Goal: Information Seeking & Learning: Learn about a topic

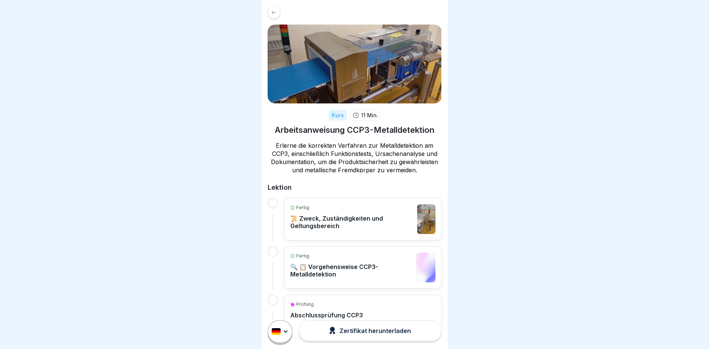
click at [272, 10] on icon at bounding box center [274, 13] width 6 height 6
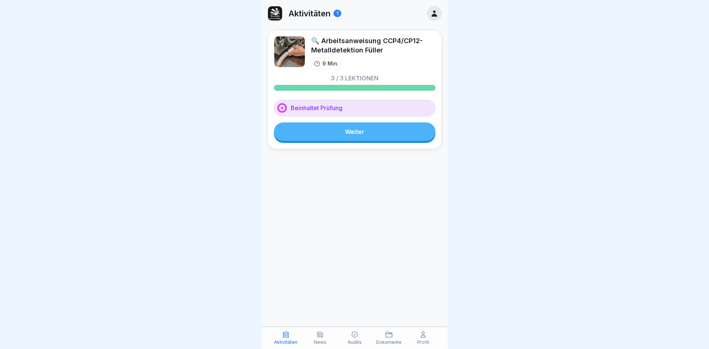
click at [332, 128] on link "Weiter" at bounding box center [354, 131] width 161 height 19
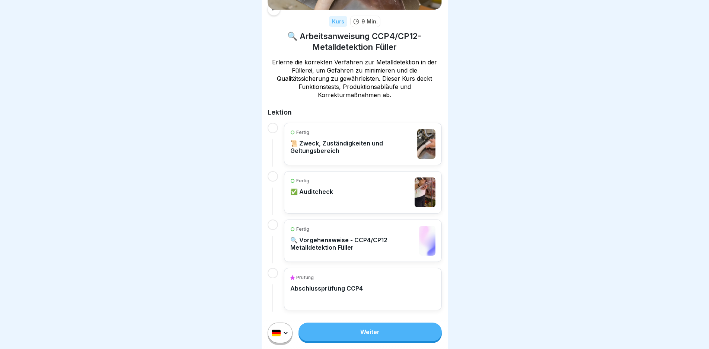
scroll to position [6, 0]
click at [381, 131] on div "Fertig 📜 Zweck, Zuständigkeiten und Geltungsbereich" at bounding box center [352, 144] width 124 height 30
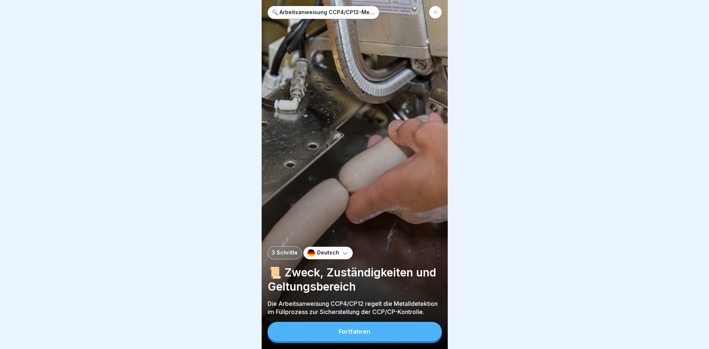
click at [362, 335] on div "Fortfahren" at bounding box center [355, 331] width 32 height 7
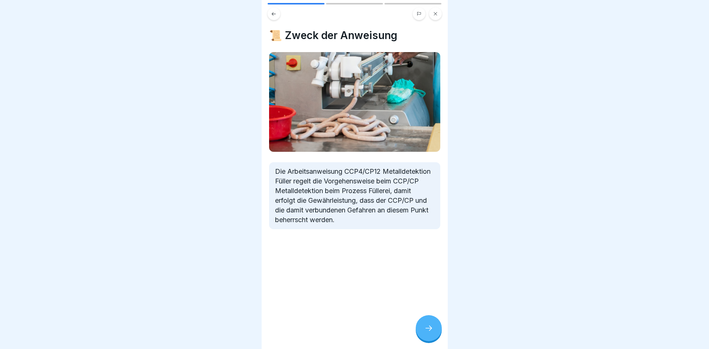
click at [419, 335] on div at bounding box center [429, 328] width 26 height 26
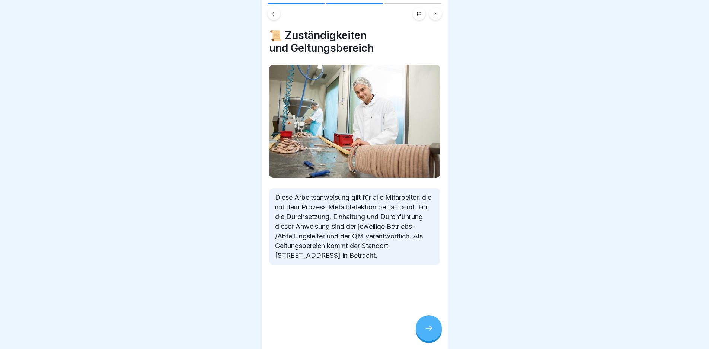
click at [425, 328] on div at bounding box center [429, 328] width 26 height 26
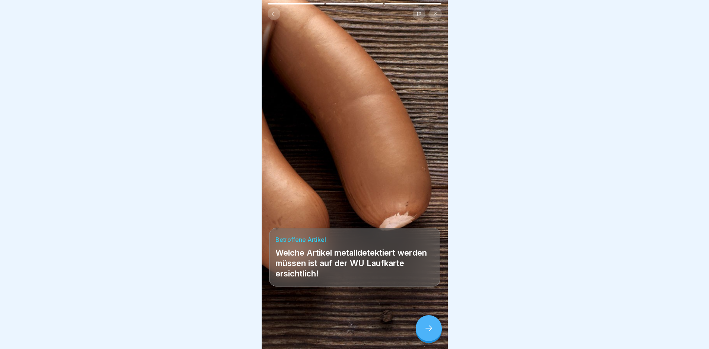
click at [426, 333] on icon at bounding box center [428, 328] width 9 height 9
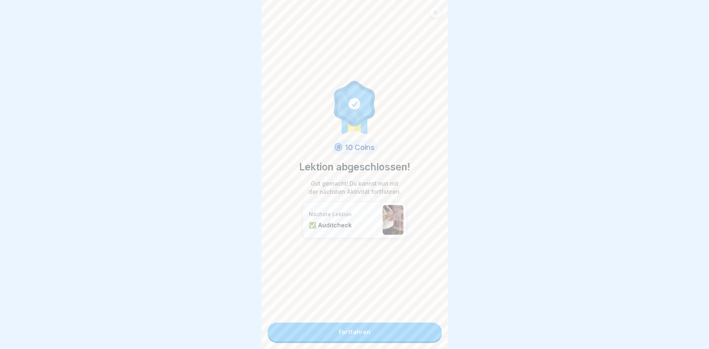
click at [417, 330] on link "Fortfahren" at bounding box center [355, 332] width 174 height 19
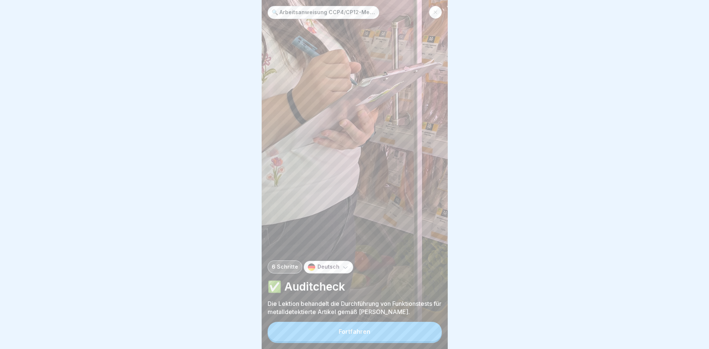
click at [408, 337] on button "Fortfahren" at bounding box center [355, 331] width 174 height 19
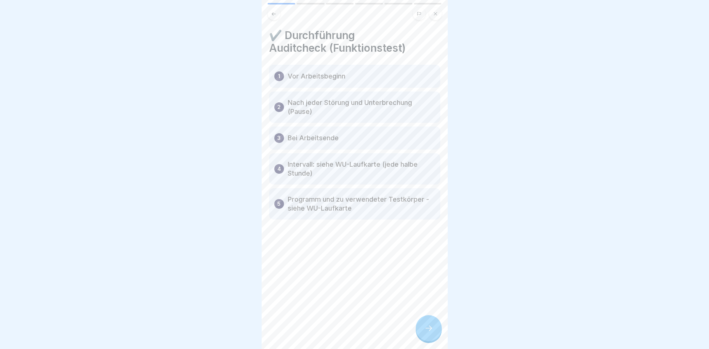
click at [431, 332] on icon at bounding box center [428, 328] width 9 height 9
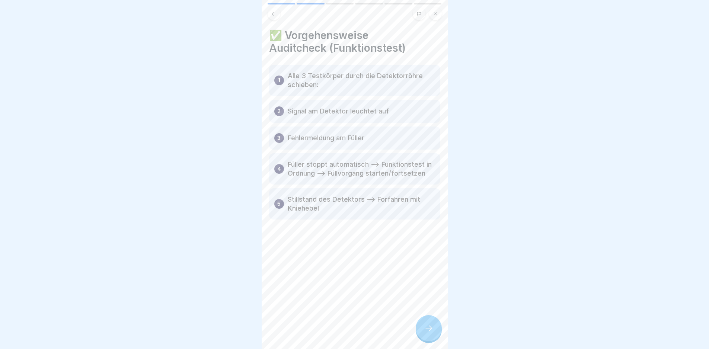
click at [432, 333] on icon at bounding box center [428, 328] width 9 height 9
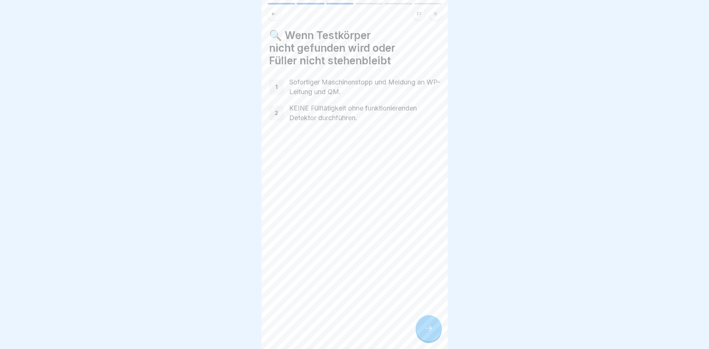
click at [426, 333] on icon at bounding box center [428, 328] width 9 height 9
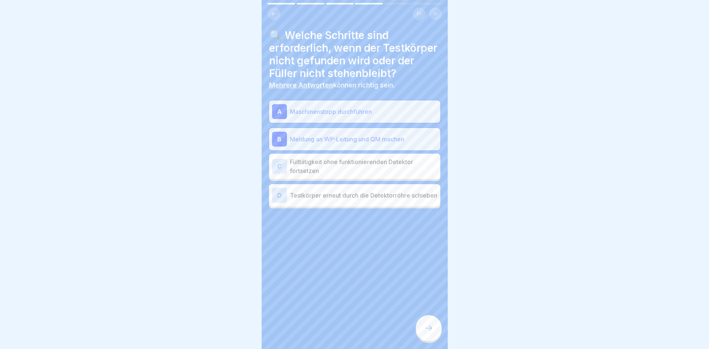
click at [426, 333] on icon at bounding box center [428, 328] width 9 height 9
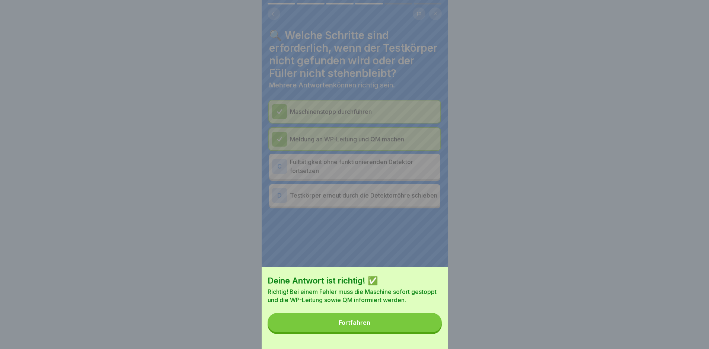
click at [426, 332] on button "Fortfahren" at bounding box center [355, 322] width 174 height 19
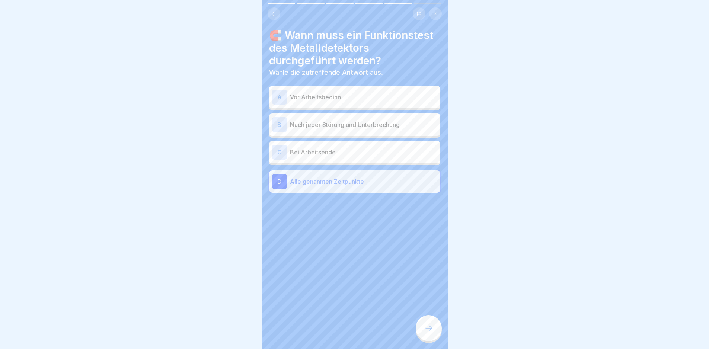
click at [425, 333] on icon at bounding box center [428, 328] width 9 height 9
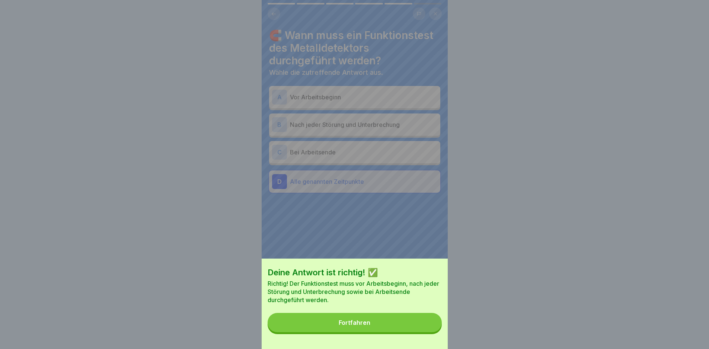
click at [425, 332] on button "Fortfahren" at bounding box center [355, 322] width 174 height 19
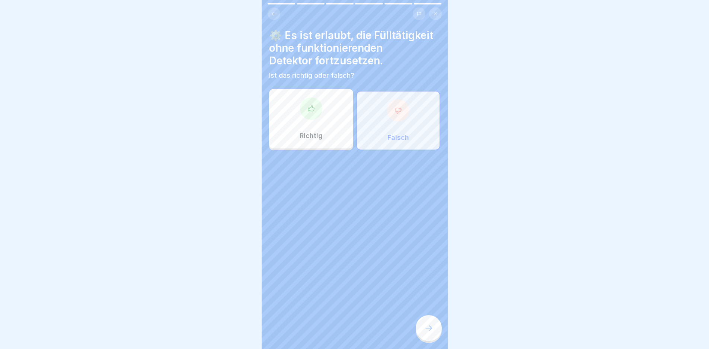
click at [425, 330] on icon at bounding box center [428, 328] width 9 height 9
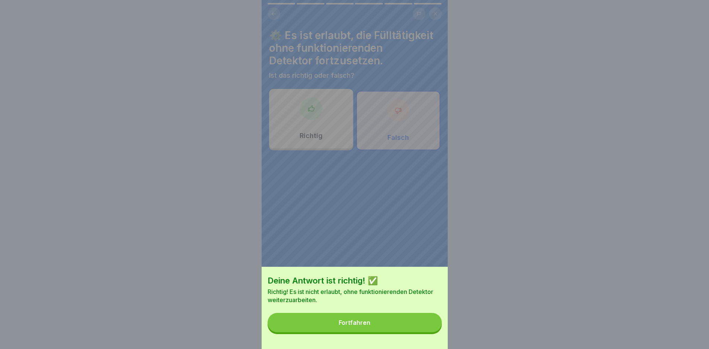
click at [425, 330] on button "Fortfahren" at bounding box center [355, 322] width 174 height 19
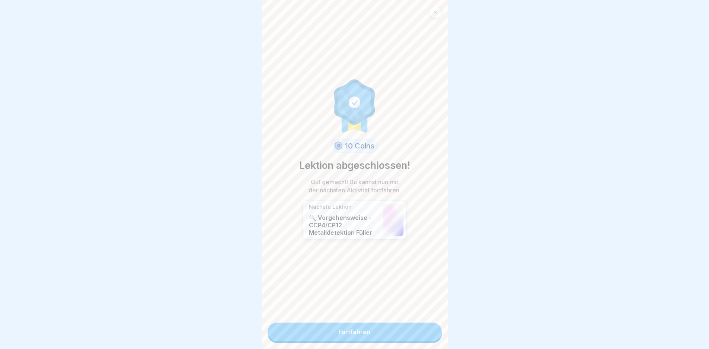
click at [368, 328] on link "Fortfahren" at bounding box center [355, 332] width 174 height 19
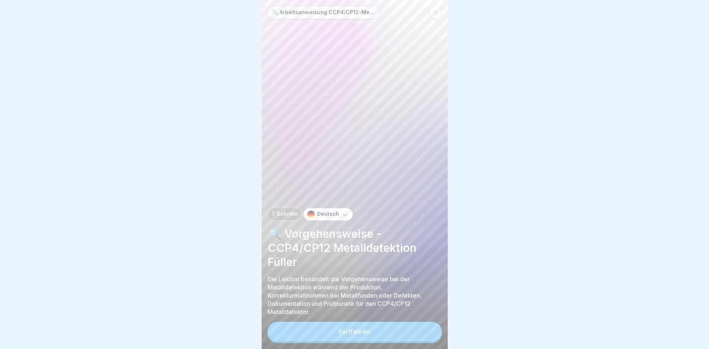
click at [368, 335] on div "Fortfahren" at bounding box center [355, 331] width 32 height 7
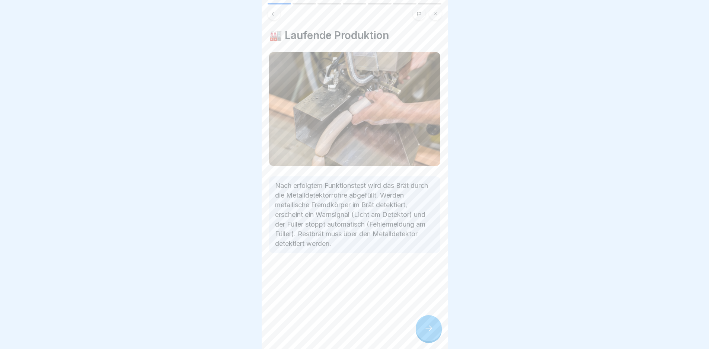
click at [428, 332] on icon at bounding box center [428, 328] width 9 height 9
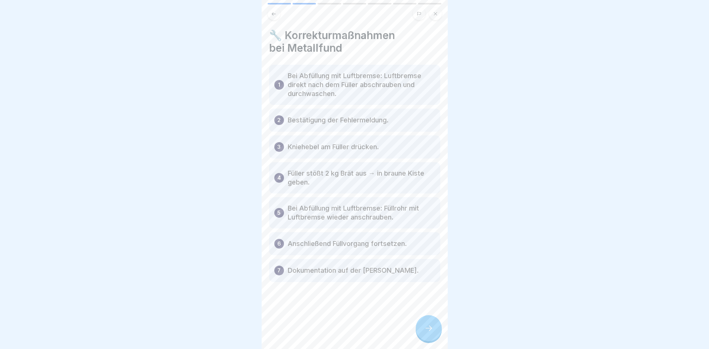
click at [428, 332] on icon at bounding box center [428, 328] width 9 height 9
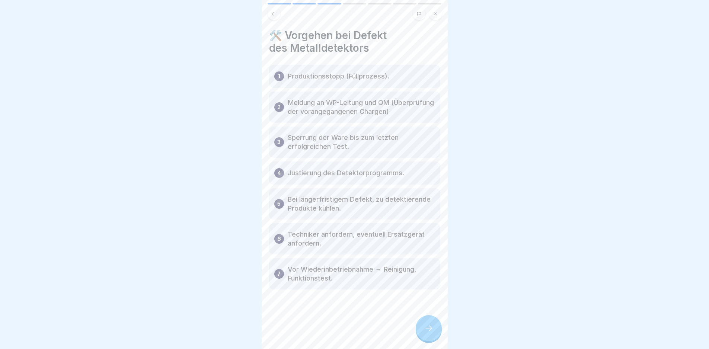
click at [428, 332] on icon at bounding box center [428, 328] width 9 height 9
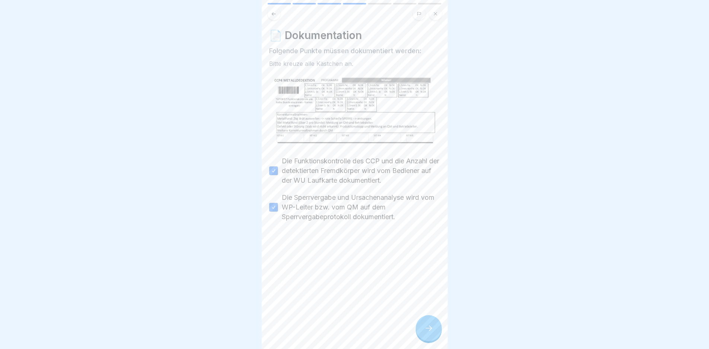
click at [428, 332] on icon at bounding box center [428, 328] width 9 height 9
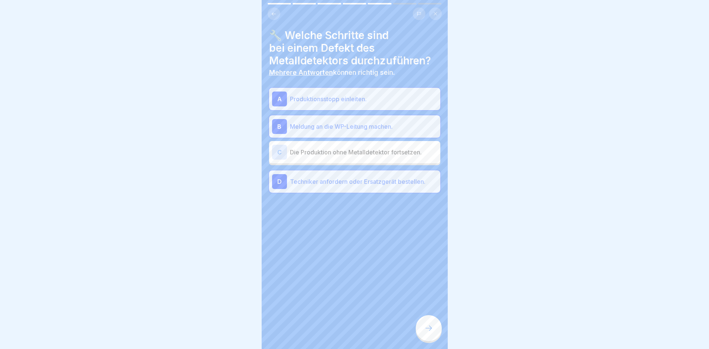
click at [428, 332] on icon at bounding box center [428, 328] width 9 height 9
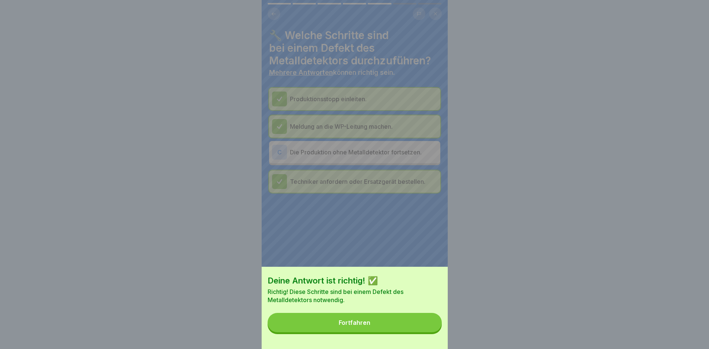
click at [428, 332] on button "Fortfahren" at bounding box center [355, 322] width 174 height 19
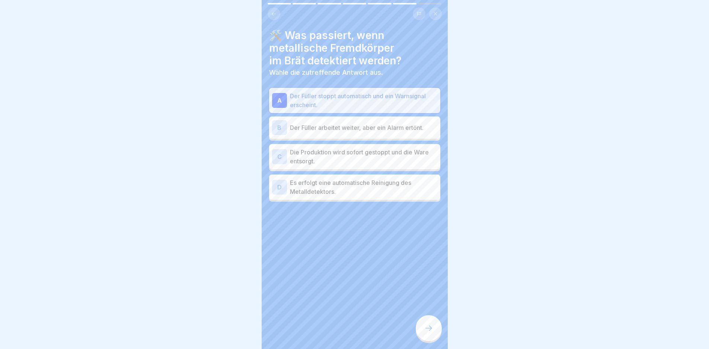
click at [428, 332] on icon at bounding box center [428, 328] width 9 height 9
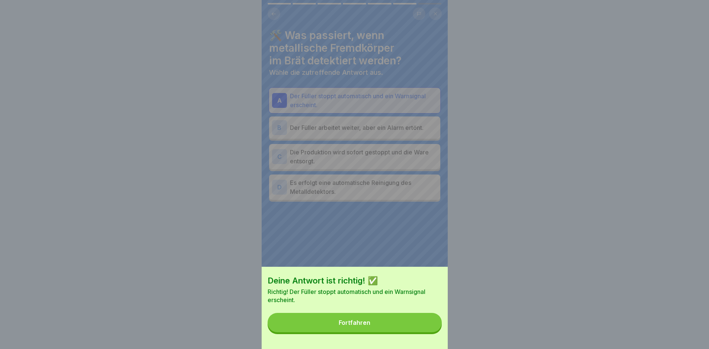
click at [428, 332] on button "Fortfahren" at bounding box center [355, 322] width 174 height 19
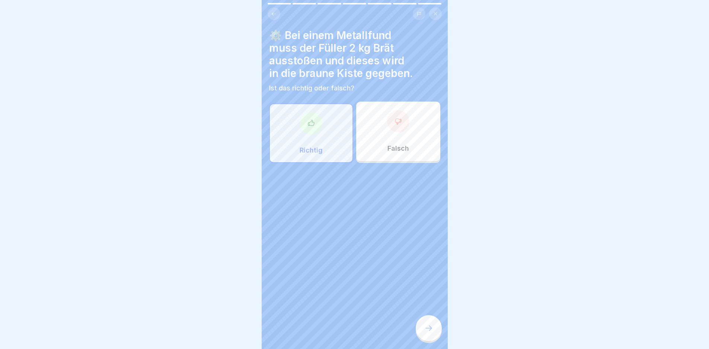
click at [428, 332] on icon at bounding box center [428, 328] width 9 height 9
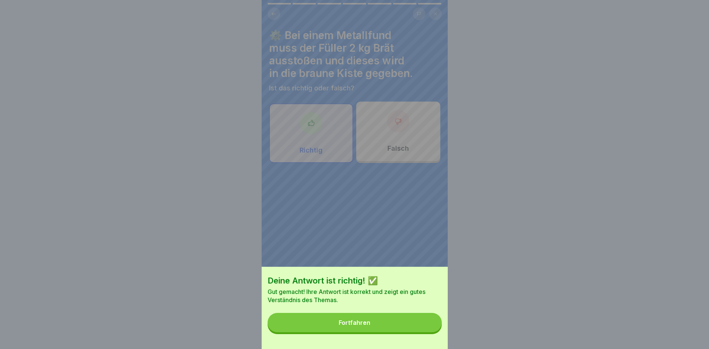
click at [428, 332] on button "Fortfahren" at bounding box center [355, 322] width 174 height 19
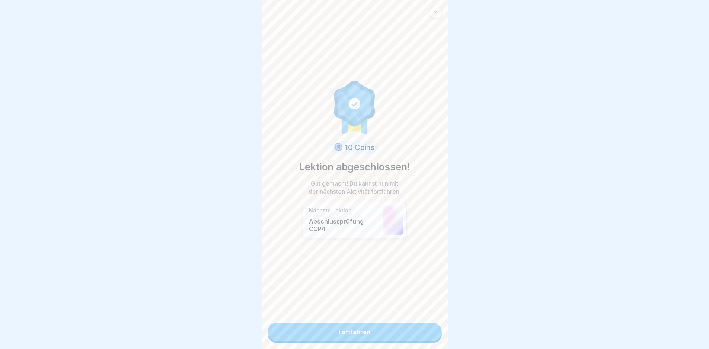
click at [409, 336] on link "Fortfahren" at bounding box center [355, 332] width 174 height 19
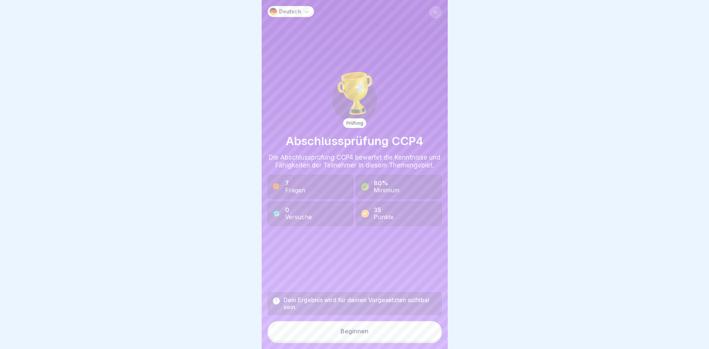
click at [362, 341] on button "Beginnen" at bounding box center [355, 331] width 174 height 20
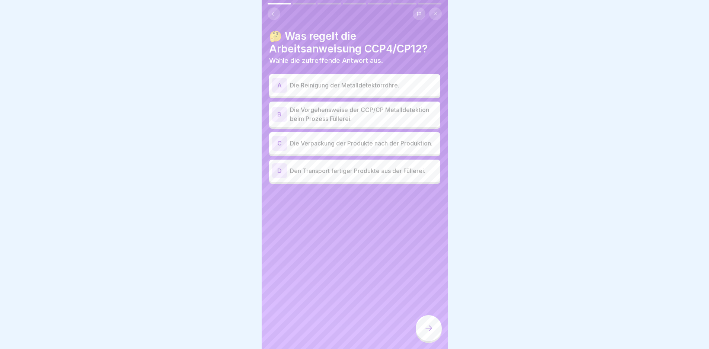
click at [354, 115] on p "Die Vorgehensweise der CCP/CP Metalldetektion beim Prozess Füllerei." at bounding box center [363, 114] width 147 height 18
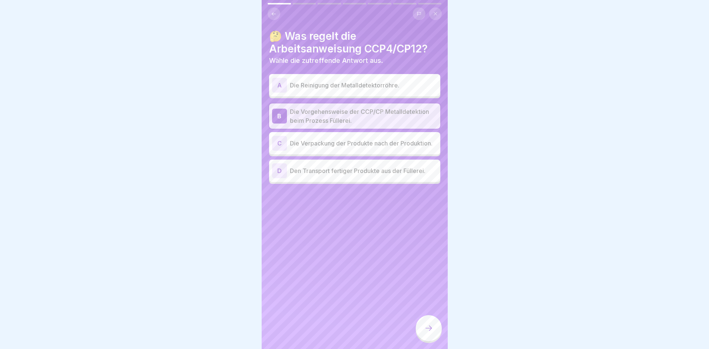
click at [424, 333] on icon at bounding box center [428, 328] width 9 height 9
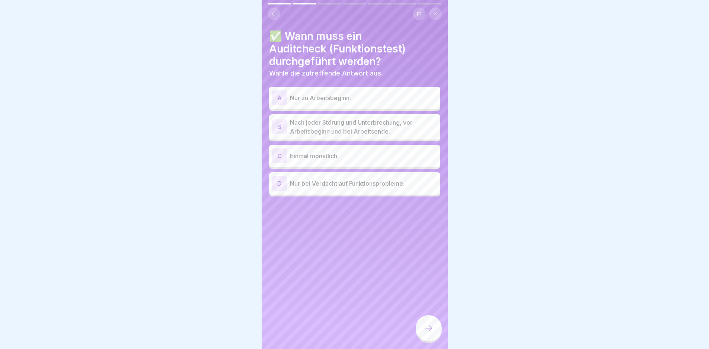
click at [317, 128] on p "Nach jeder Störung und Unterbrechung, vor Arbeitsbeginn und bei Arbeitsende." at bounding box center [363, 127] width 147 height 18
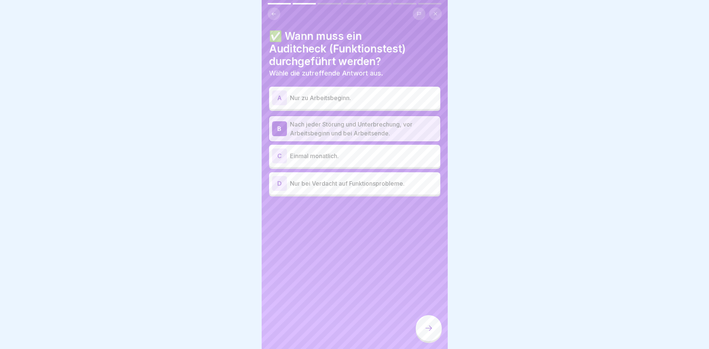
click at [429, 333] on icon at bounding box center [428, 328] width 9 height 9
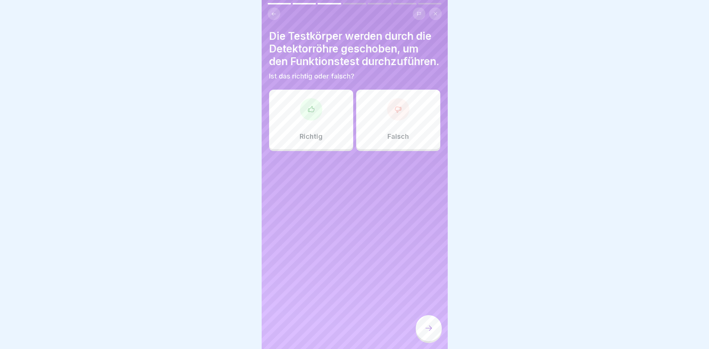
click at [318, 141] on p "Richtig" at bounding box center [311, 136] width 23 height 8
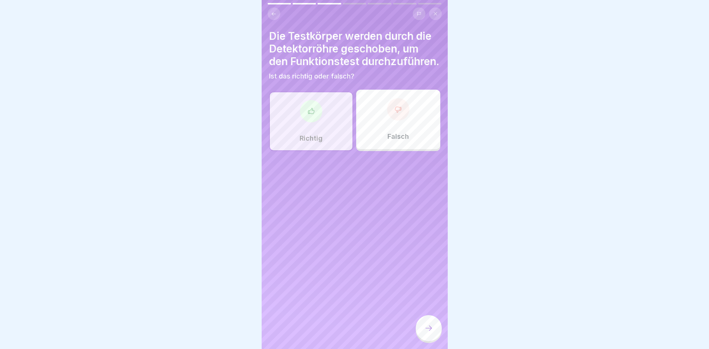
click at [431, 339] on div at bounding box center [429, 328] width 26 height 26
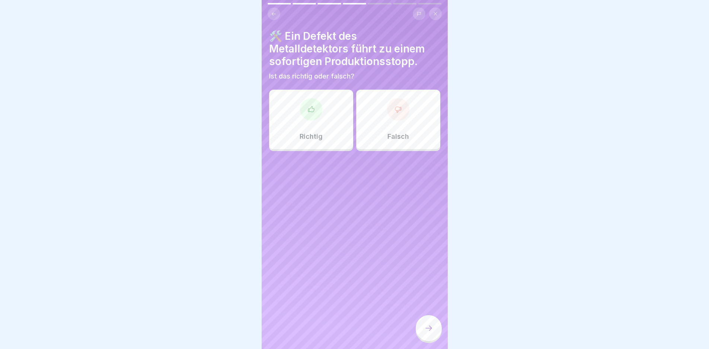
click at [301, 114] on div at bounding box center [311, 109] width 22 height 22
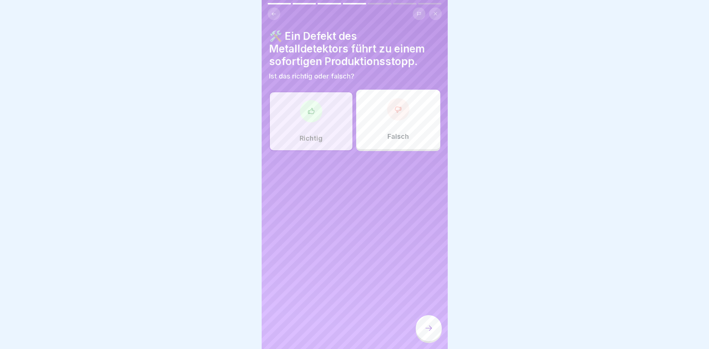
click at [432, 332] on icon at bounding box center [428, 328] width 9 height 9
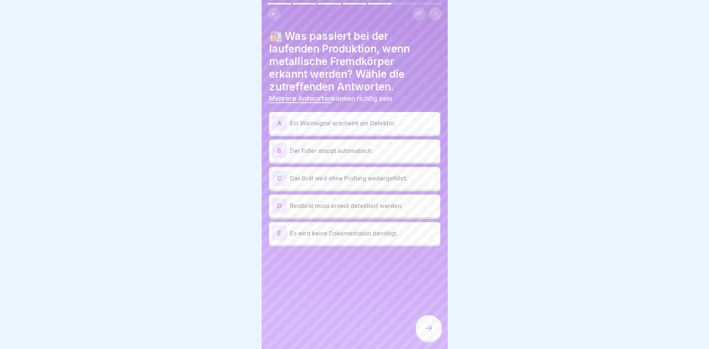
click at [353, 119] on p "Ein Warnsignal erscheint am Detektor." at bounding box center [363, 123] width 147 height 9
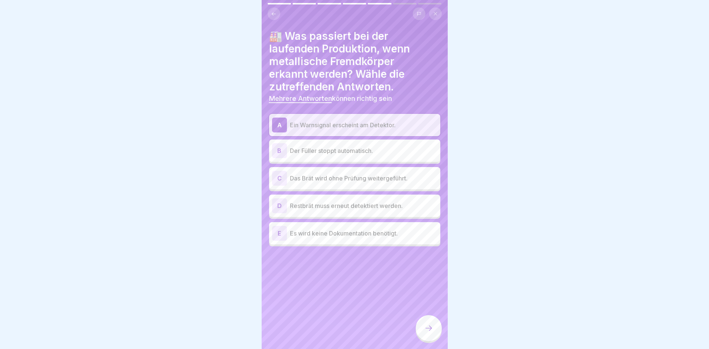
click at [351, 151] on p "Der Füller stoppt automatisch." at bounding box center [363, 150] width 147 height 9
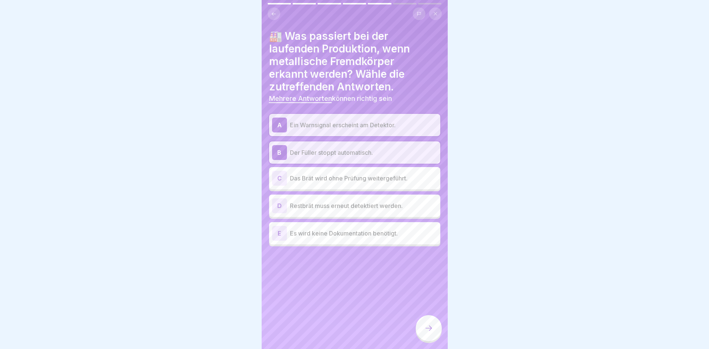
click at [344, 208] on p "Restbrät muss erneut detektiert werden." at bounding box center [363, 205] width 147 height 9
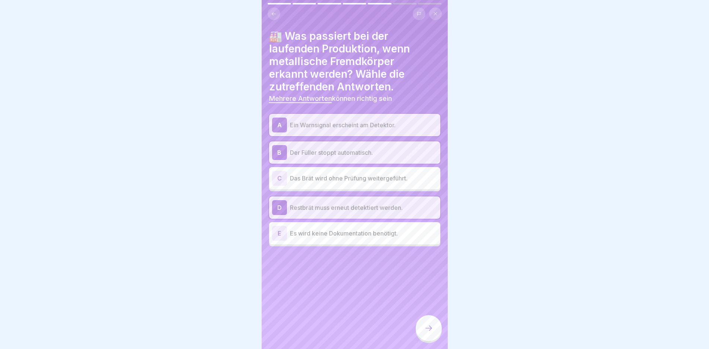
click at [426, 341] on div at bounding box center [429, 328] width 26 height 26
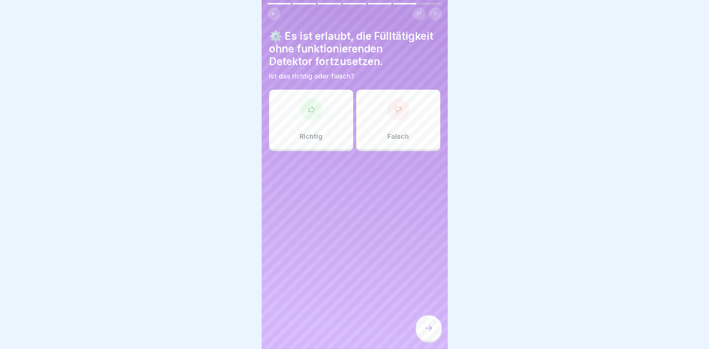
click at [389, 127] on div "Falsch" at bounding box center [398, 120] width 84 height 60
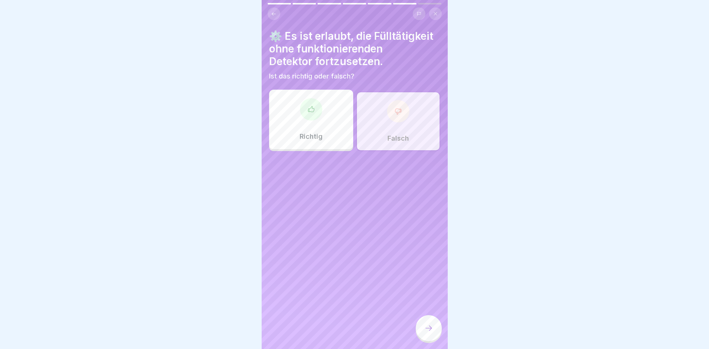
click at [430, 331] on icon at bounding box center [428, 328] width 9 height 9
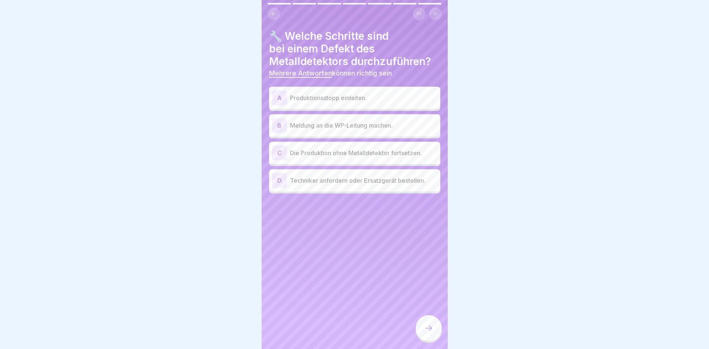
click at [331, 100] on p "Produktionsstopp einleiten." at bounding box center [363, 97] width 147 height 9
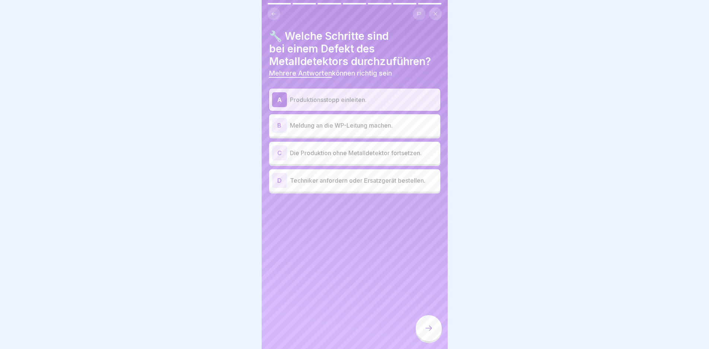
click at [336, 127] on p "Meldung an die WP-Leitung machen." at bounding box center [363, 125] width 147 height 9
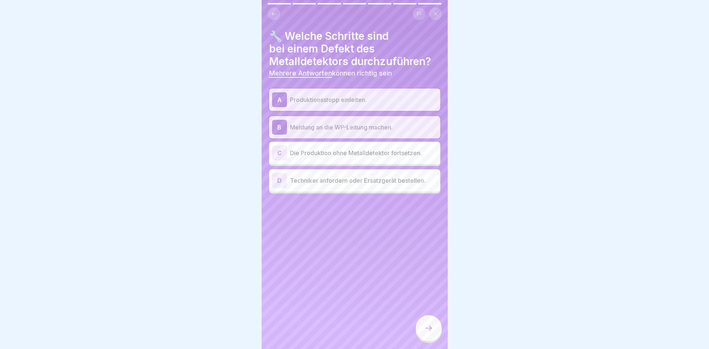
click at [352, 181] on p "Techniker anfordern oder Ersatzgerät bestellen." at bounding box center [363, 180] width 147 height 9
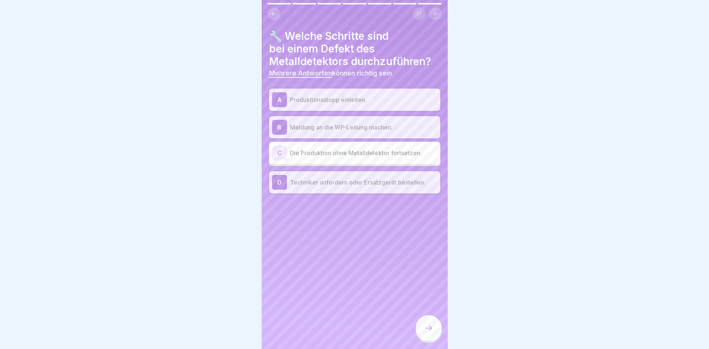
click at [430, 332] on icon at bounding box center [428, 328] width 9 height 9
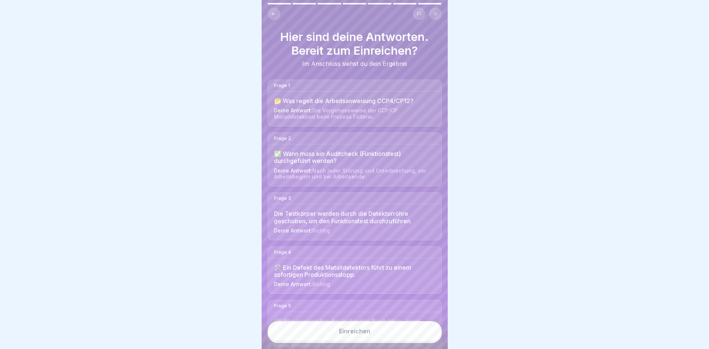
click at [402, 339] on button "Einreichen" at bounding box center [355, 331] width 174 height 20
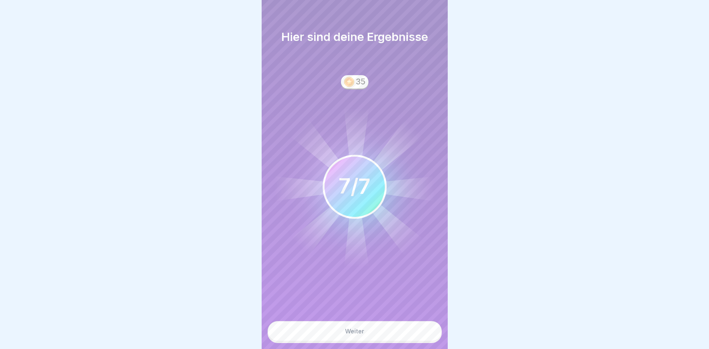
click at [372, 336] on button "Weiter" at bounding box center [355, 331] width 174 height 20
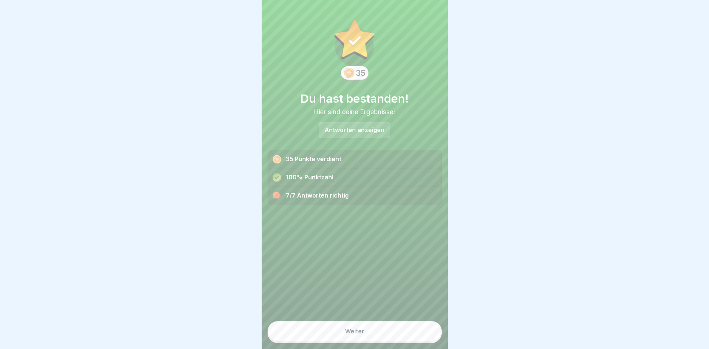
click at [372, 336] on button "Weiter" at bounding box center [355, 331] width 174 height 20
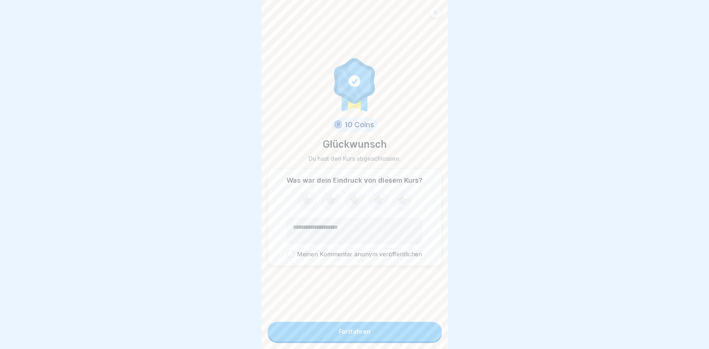
click at [369, 337] on button "Fortfahren" at bounding box center [355, 331] width 174 height 19
